Goal: Information Seeking & Learning: Learn about a topic

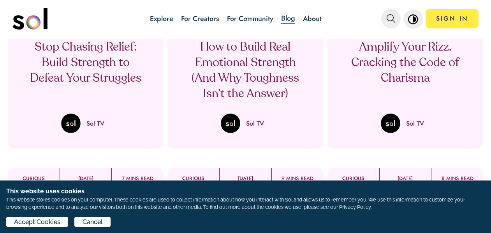
scroll to position [116, 0]
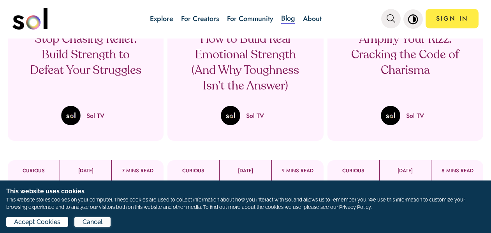
click at [89, 226] on span "Cancel" at bounding box center [93, 222] width 20 height 9
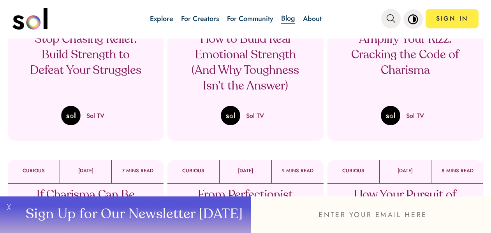
click at [85, 46] on p "Stop Chasing Relief: Build Strength to Defeat Your Struggles" at bounding box center [85, 55] width 115 height 47
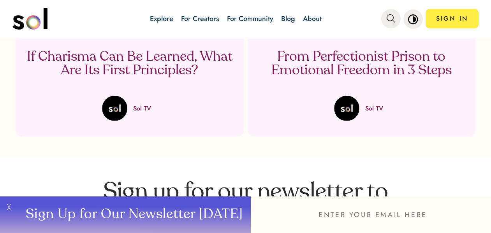
scroll to position [2814, 0]
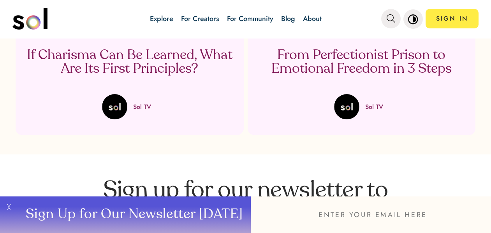
click at [138, 102] on p "Sol TV" at bounding box center [142, 106] width 18 height 9
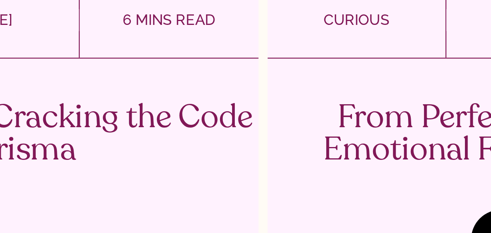
scroll to position [1690, 0]
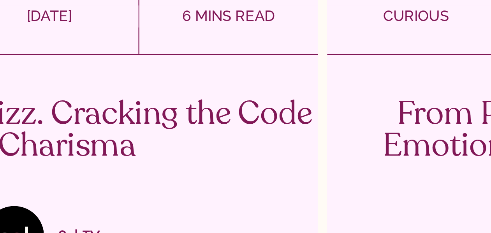
click at [171, 91] on p "Amplify Your Rizz. Cracking the Code of Charisma" at bounding box center [130, 104] width 228 height 27
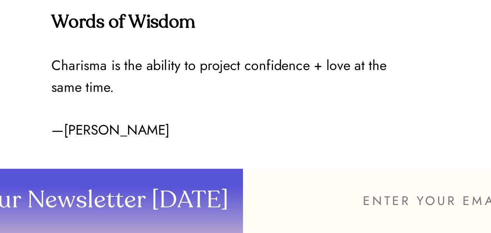
scroll to position [1285, 0]
